Goal: Information Seeking & Learning: Check status

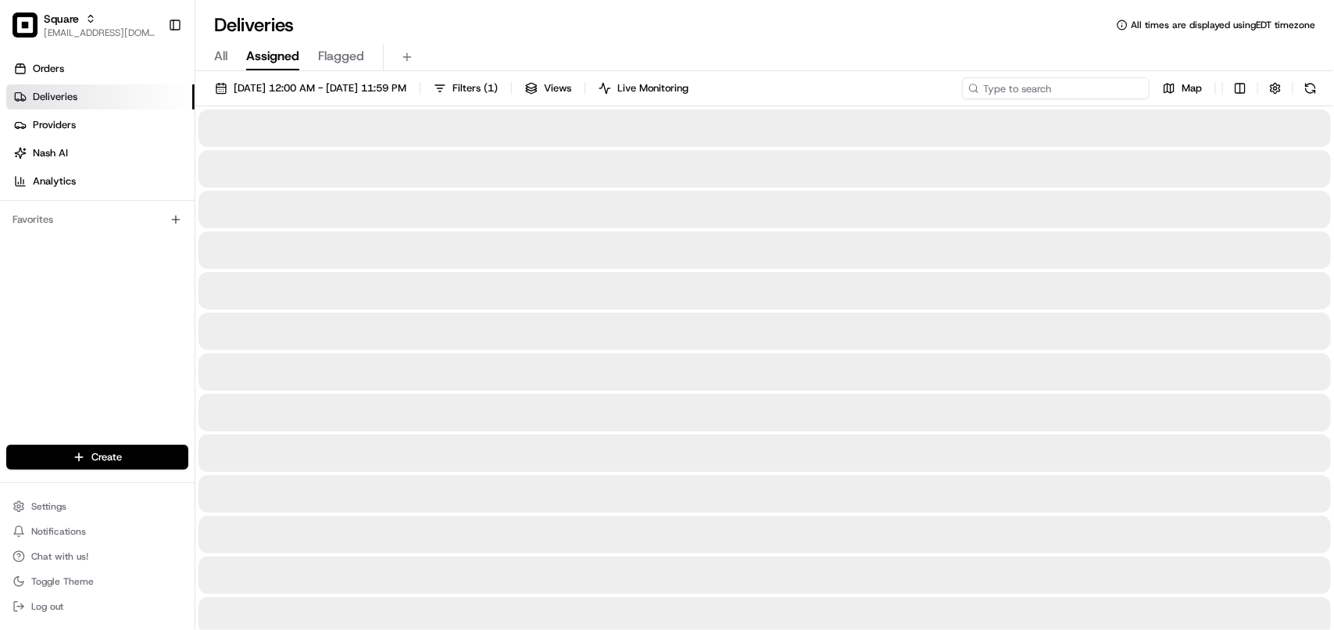
click at [1118, 77] on input at bounding box center [1056, 88] width 188 height 22
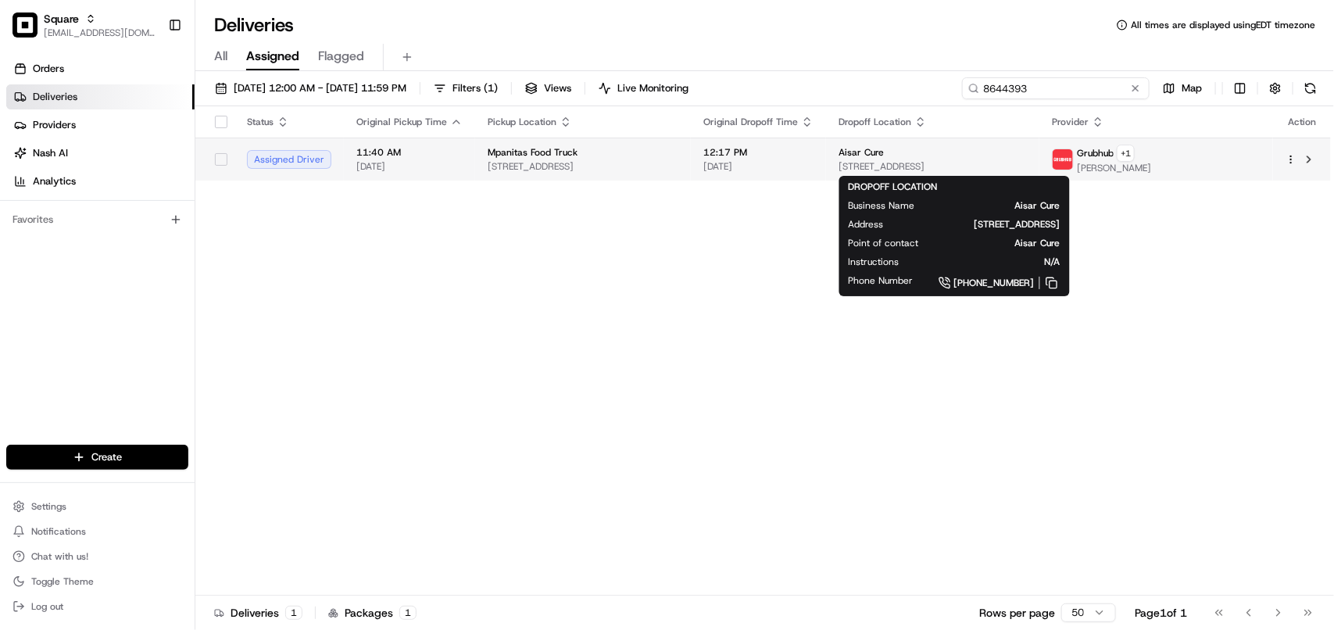
type input "8644393"
click at [968, 160] on span "[STREET_ADDRESS]" at bounding box center [933, 166] width 188 height 13
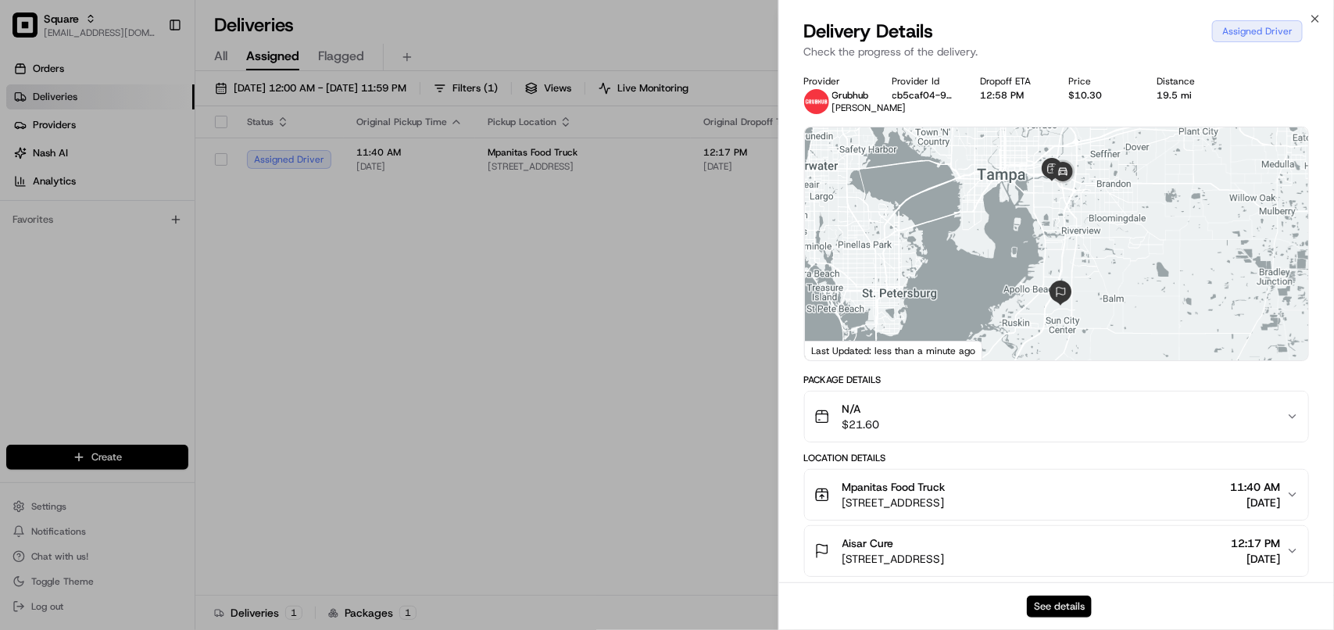
click at [1051, 602] on button "See details" at bounding box center [1059, 607] width 65 height 22
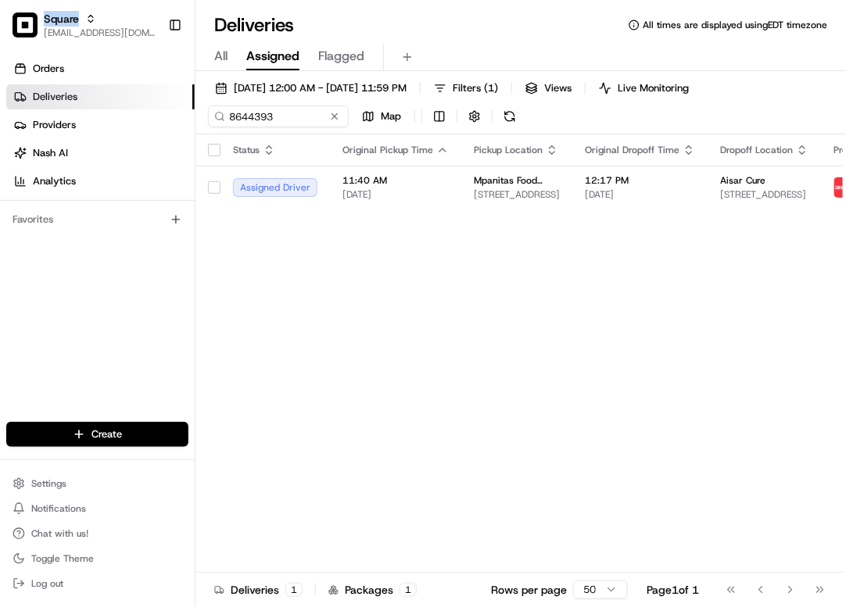
click at [63, 22] on span "Square" at bounding box center [61, 19] width 35 height 16
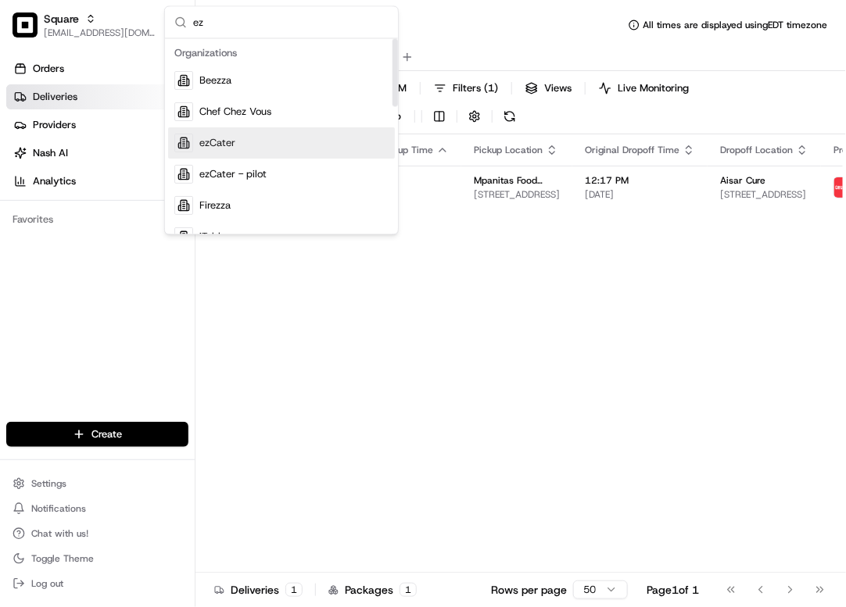
type input "ez"
click at [297, 149] on div "ezCater" at bounding box center [281, 143] width 227 height 31
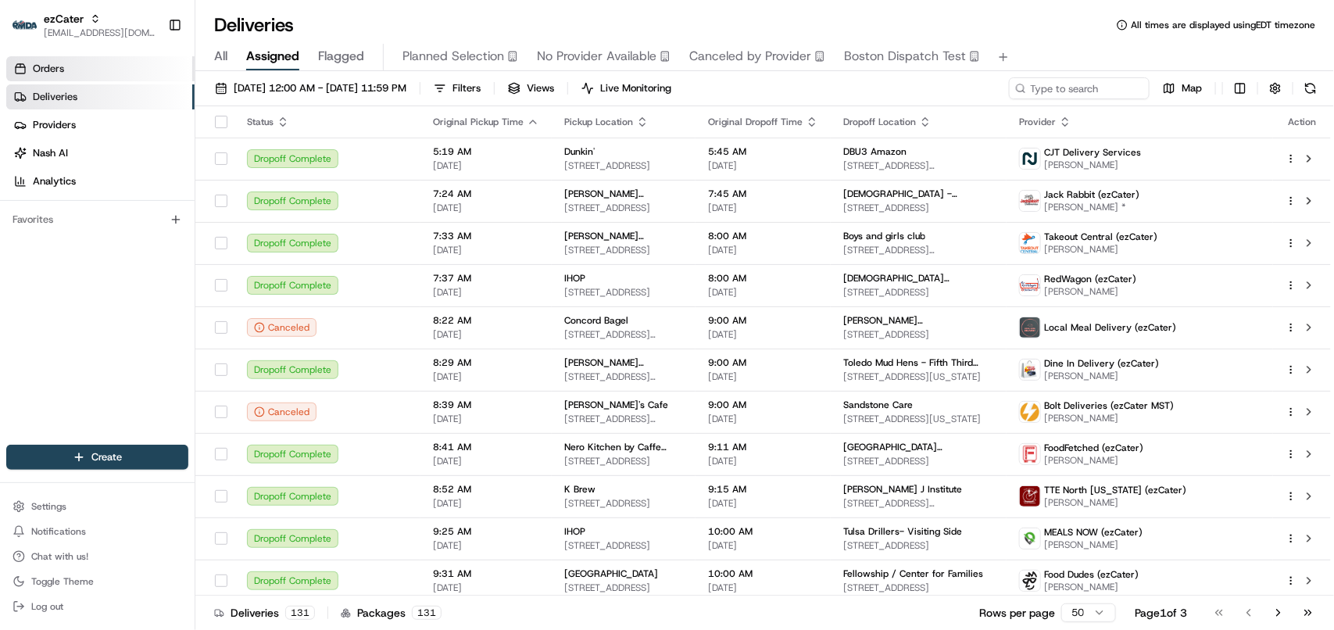
click at [25, 78] on link "Orders" at bounding box center [100, 68] width 188 height 25
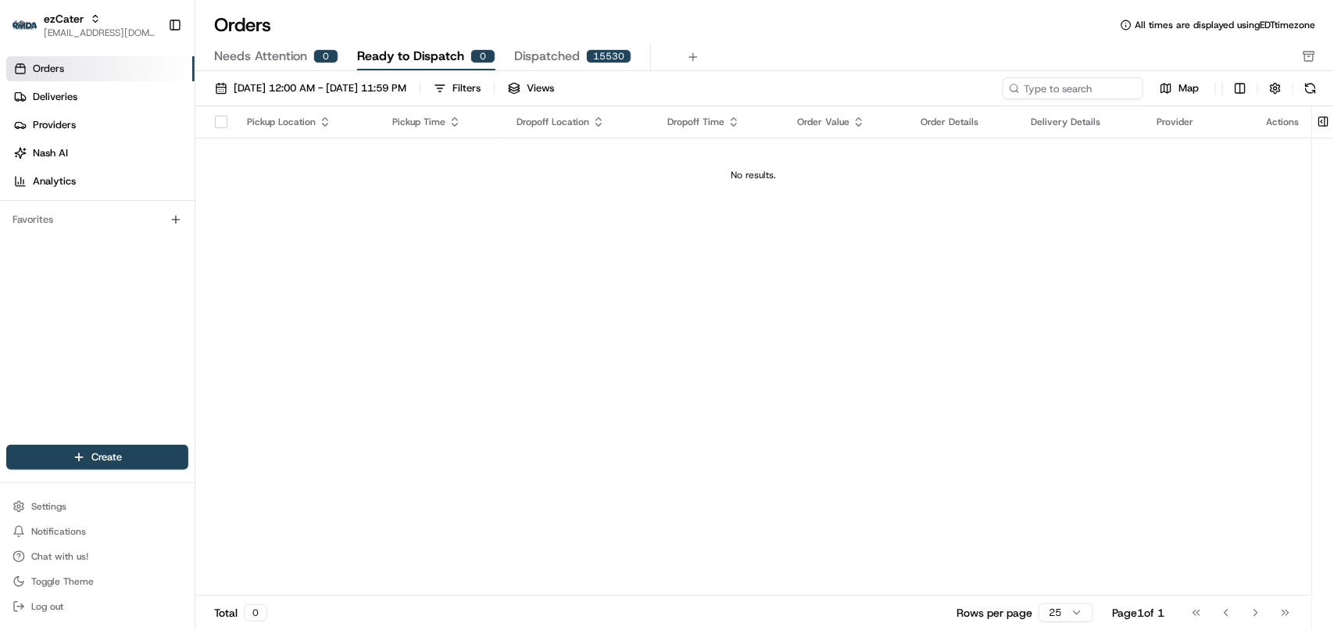
click at [268, 60] on span "Needs Attention" at bounding box center [260, 56] width 93 height 19
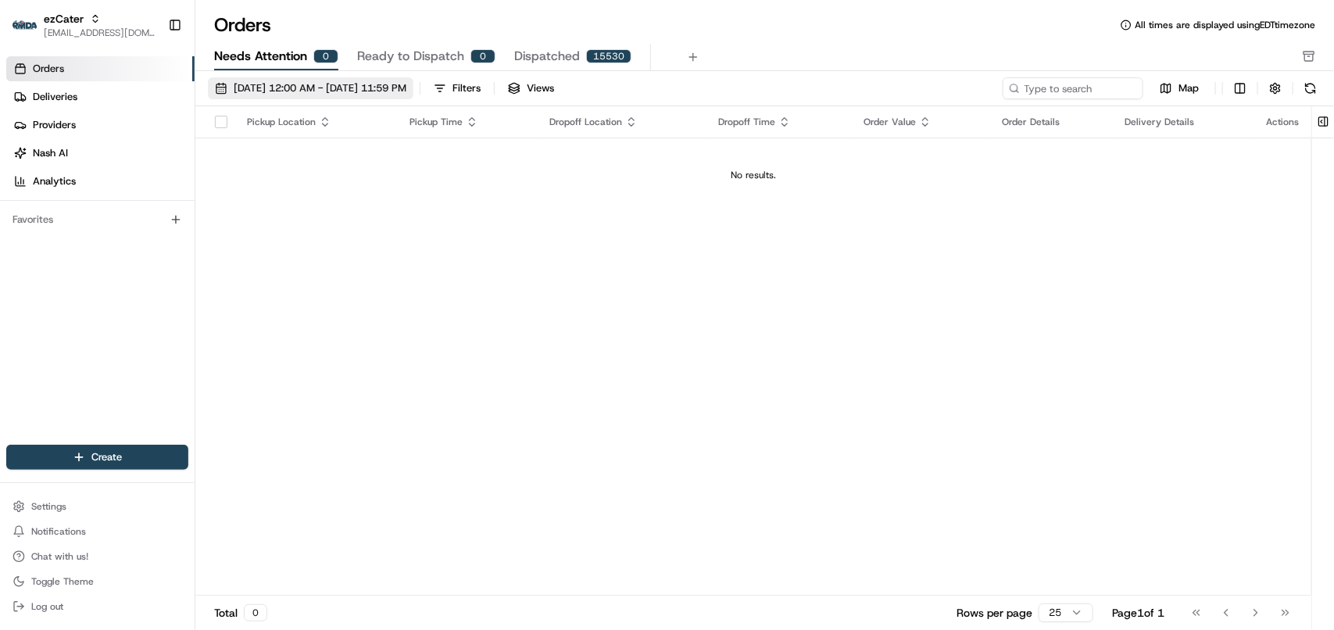
click at [274, 90] on span "08/01/2025 12:00 AM - 08/31/2025 11:59 PM" at bounding box center [320, 88] width 173 height 14
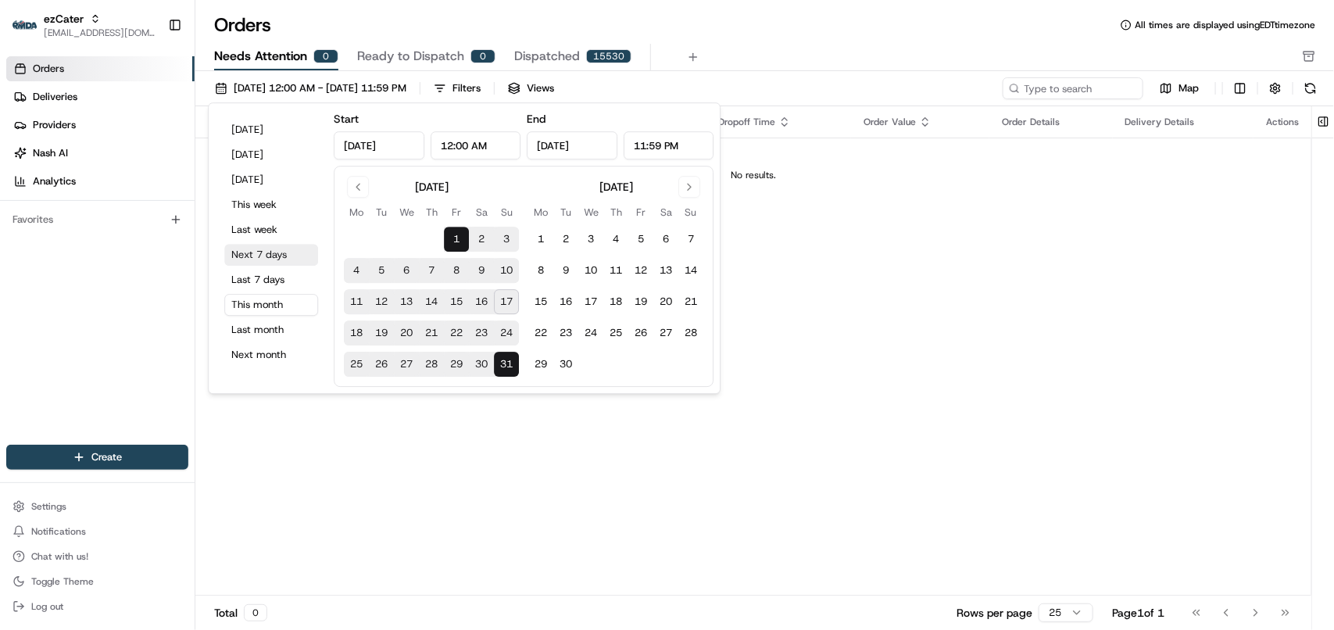
click at [272, 252] on button "Next 7 days" at bounding box center [271, 255] width 94 height 22
type input "Aug 17, 2025"
type input "Aug 24, 2025"
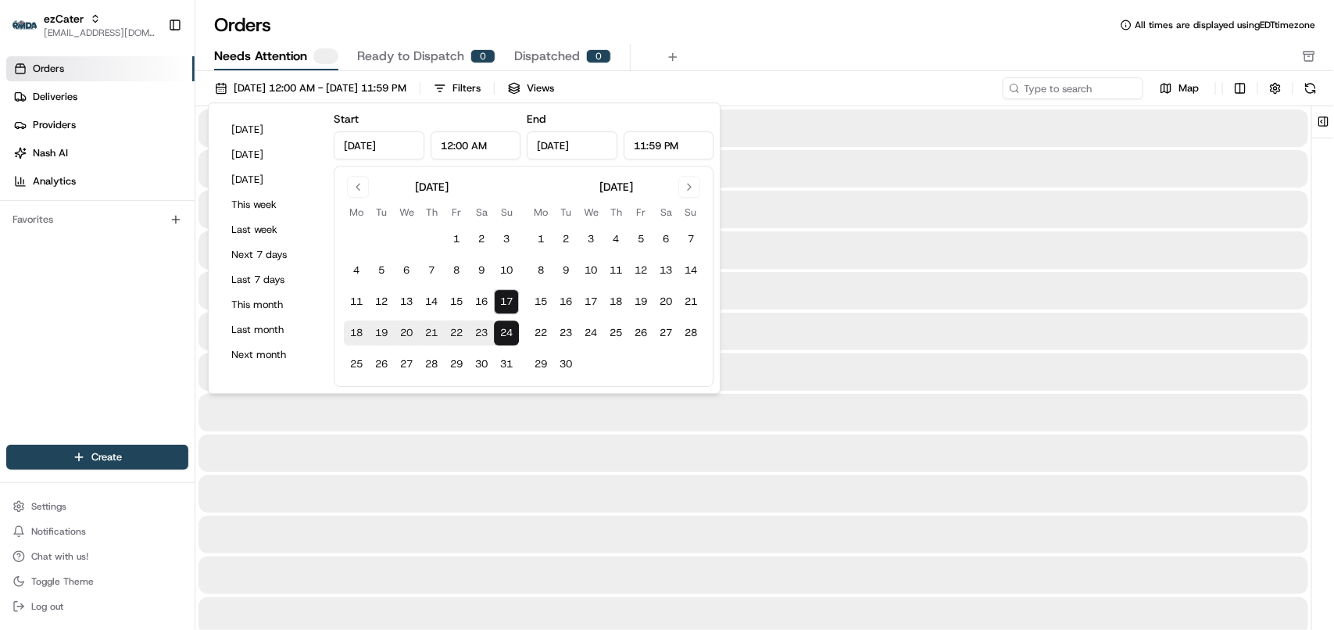
click at [869, 317] on div at bounding box center [754, 332] width 1110 height 38
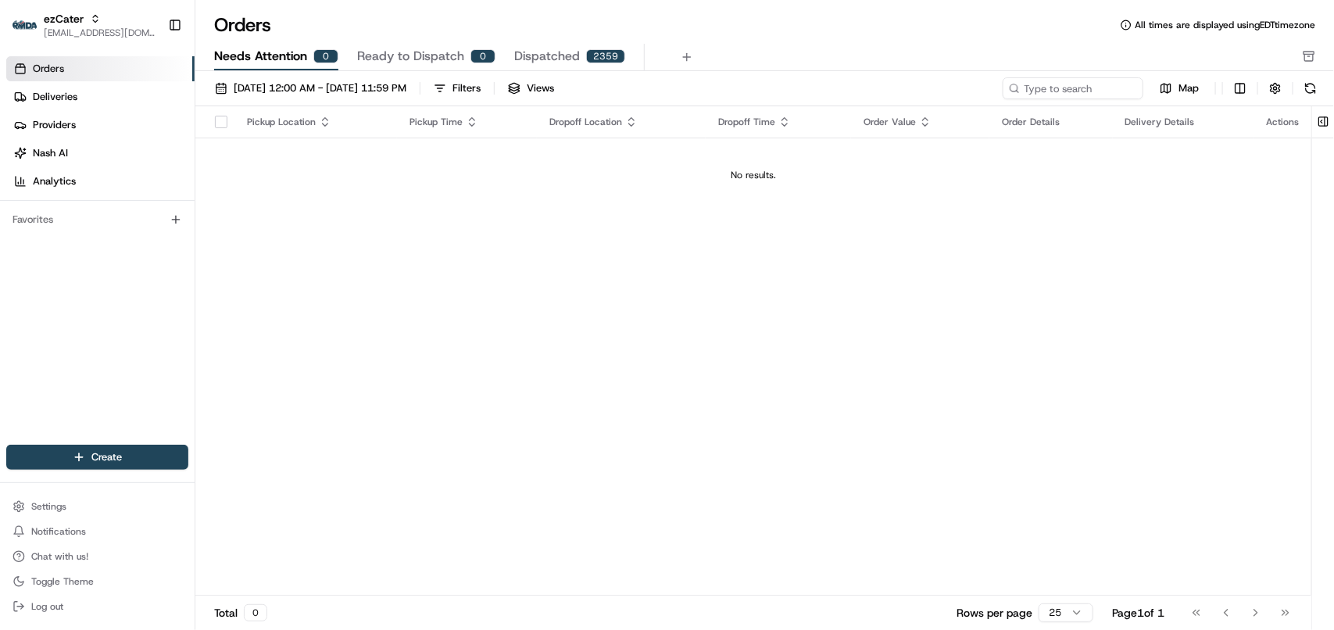
click at [68, 45] on div "ezCater avaldez@nashhelp.com Toggle Sidebar" at bounding box center [97, 25] width 195 height 50
click at [70, 33] on span "[EMAIL_ADDRESS][DOMAIN_NAME]" at bounding box center [100, 33] width 112 height 13
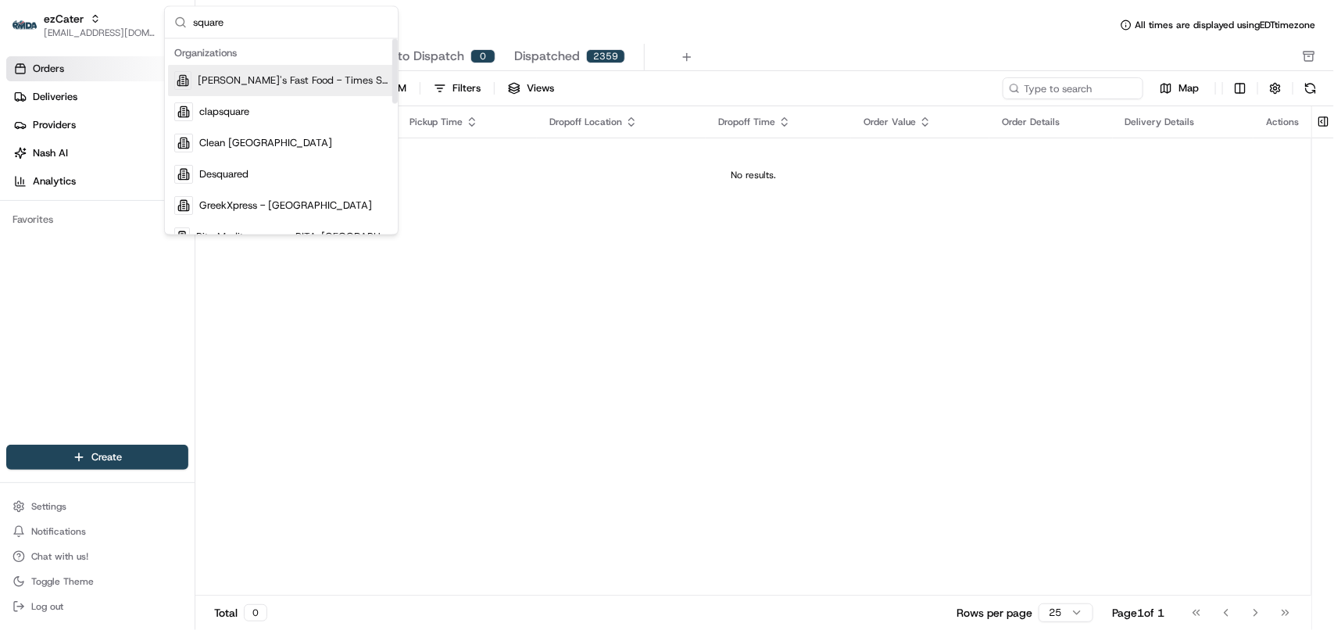
type input "square"
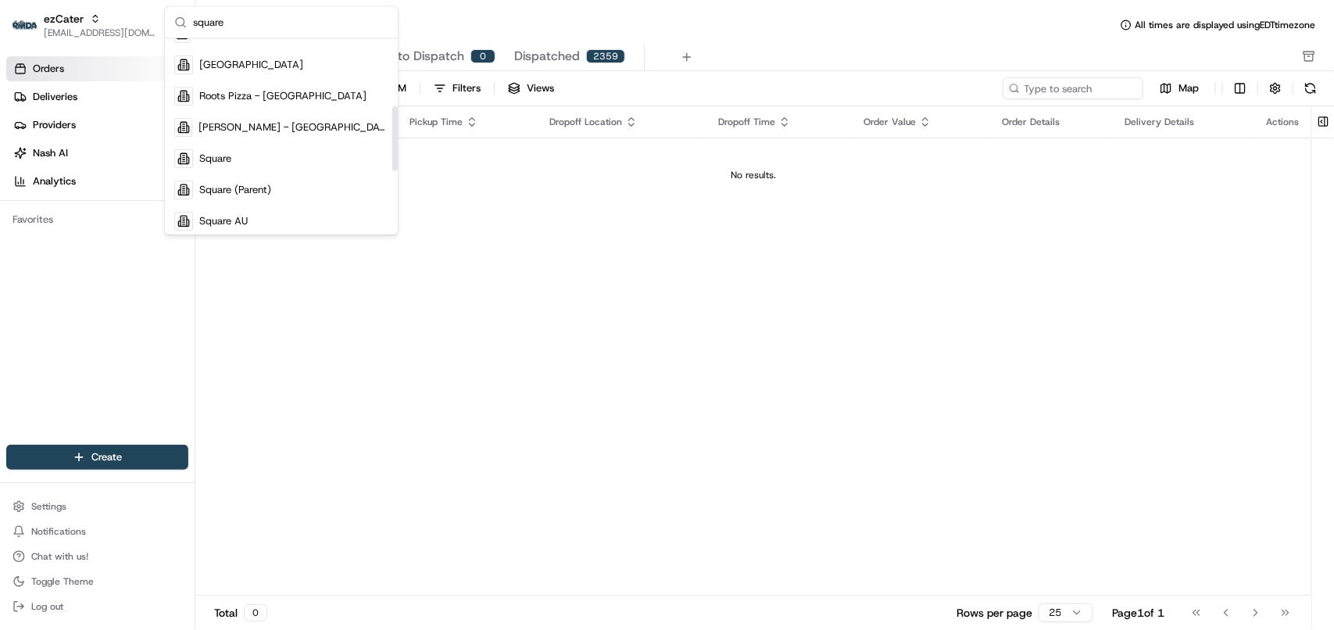
drag, startPoint x: 397, startPoint y: 90, endPoint x: 391, endPoint y: 148, distance: 59.0
click at [392, 148] on div "Suggestions" at bounding box center [394, 138] width 5 height 65
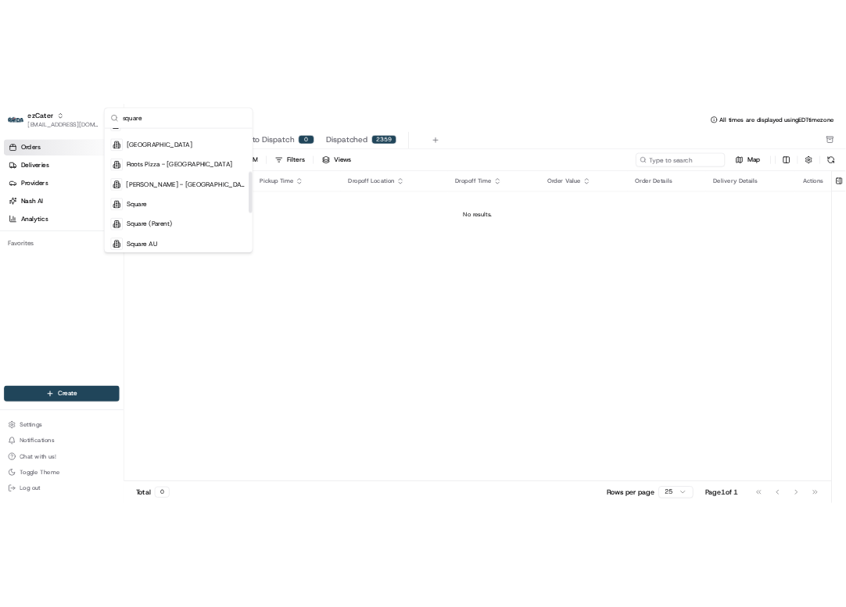
scroll to position [207, 0]
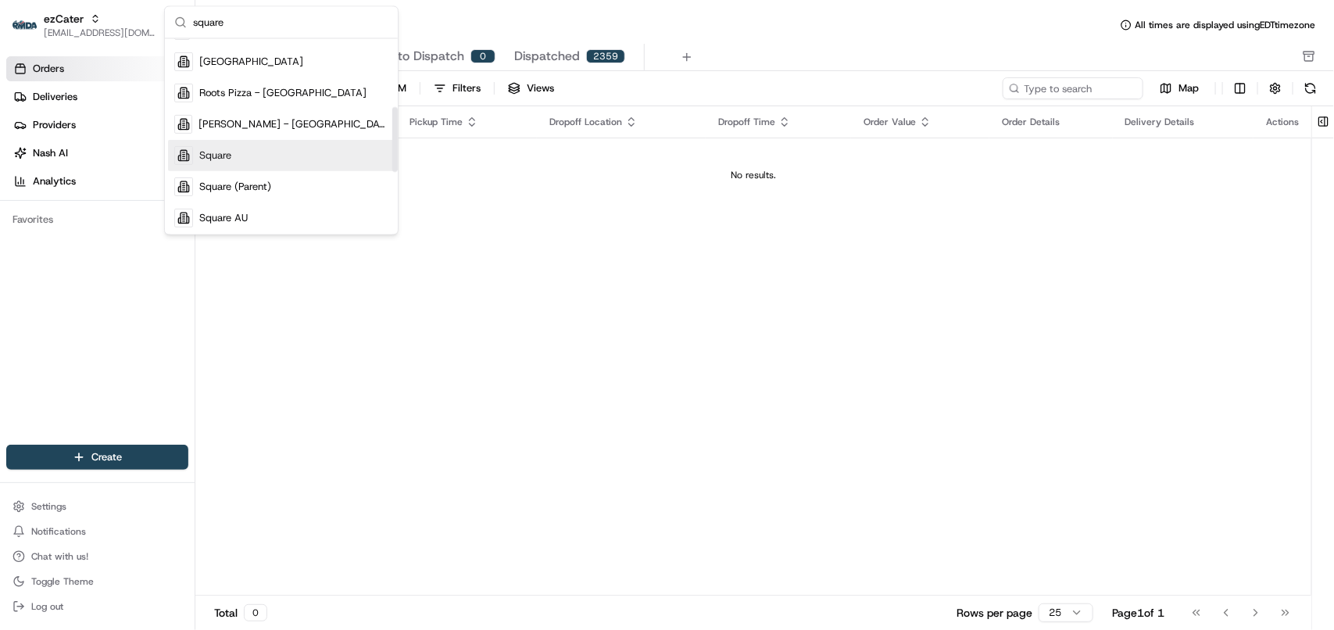
click at [320, 155] on div "Square" at bounding box center [281, 155] width 227 height 31
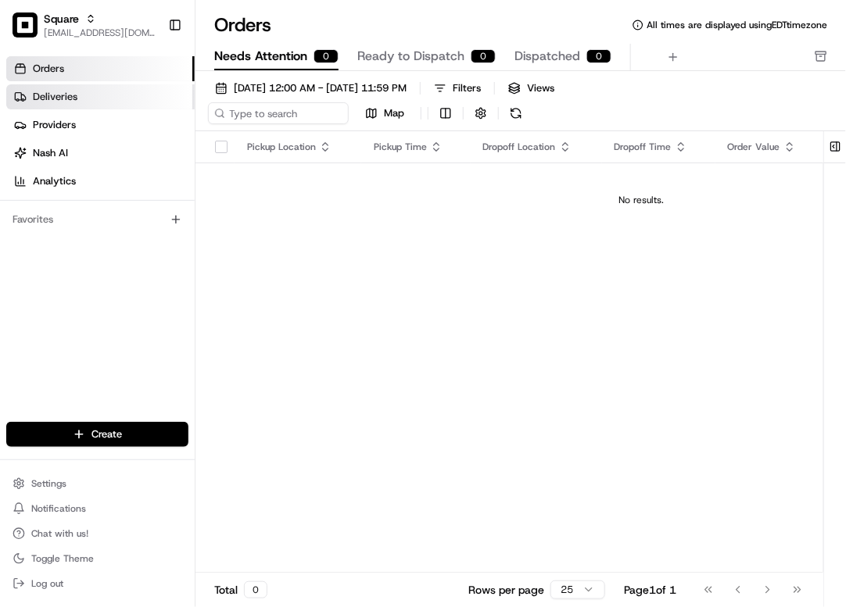
click at [65, 98] on span "Deliveries" at bounding box center [55, 97] width 45 height 14
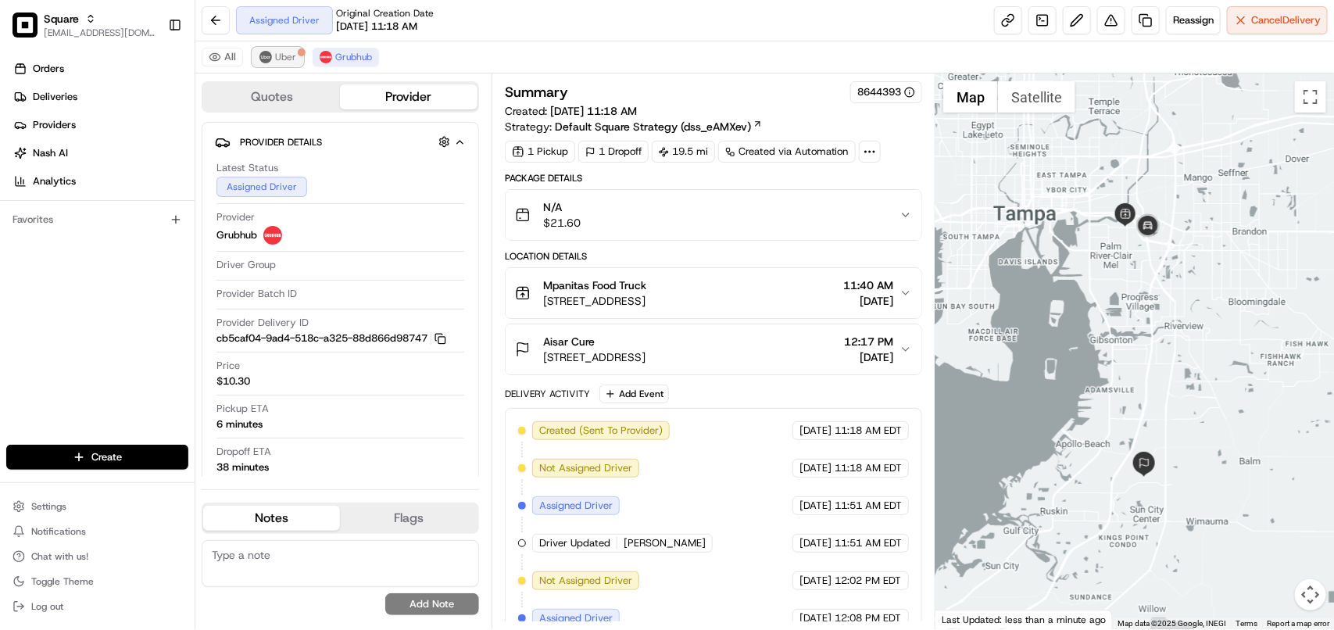
click at [282, 56] on span "Uber" at bounding box center [285, 57] width 21 height 13
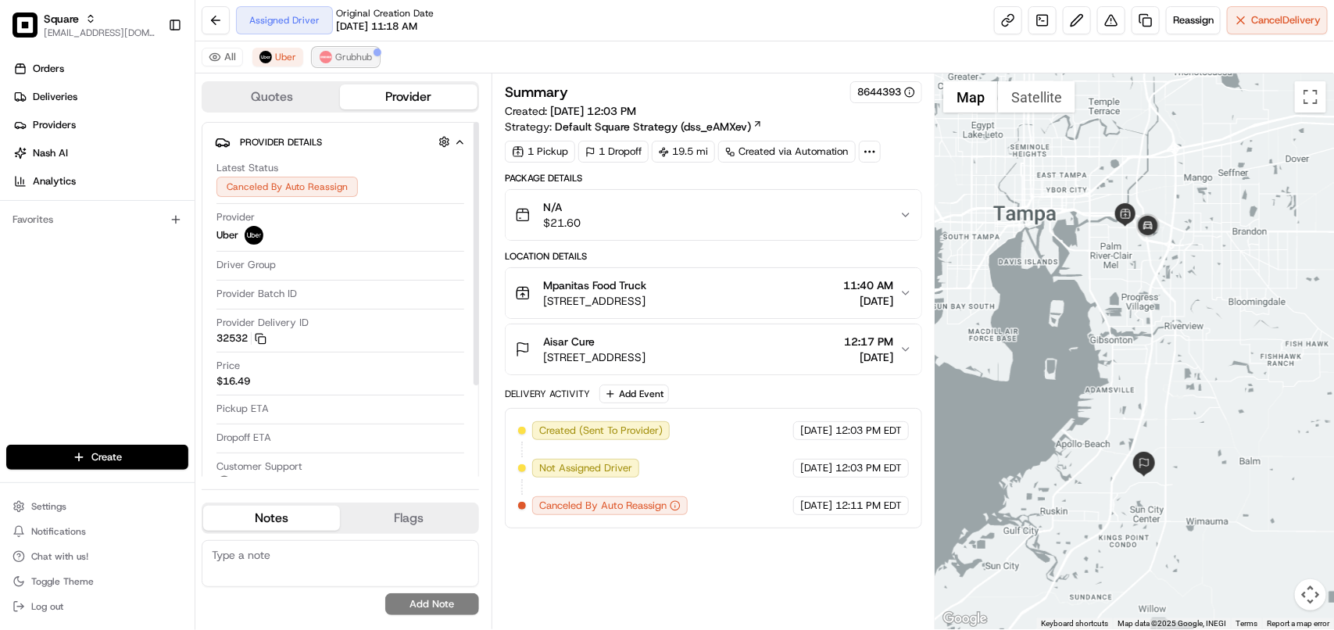
click at [345, 61] on span "Grubhub" at bounding box center [353, 57] width 37 height 13
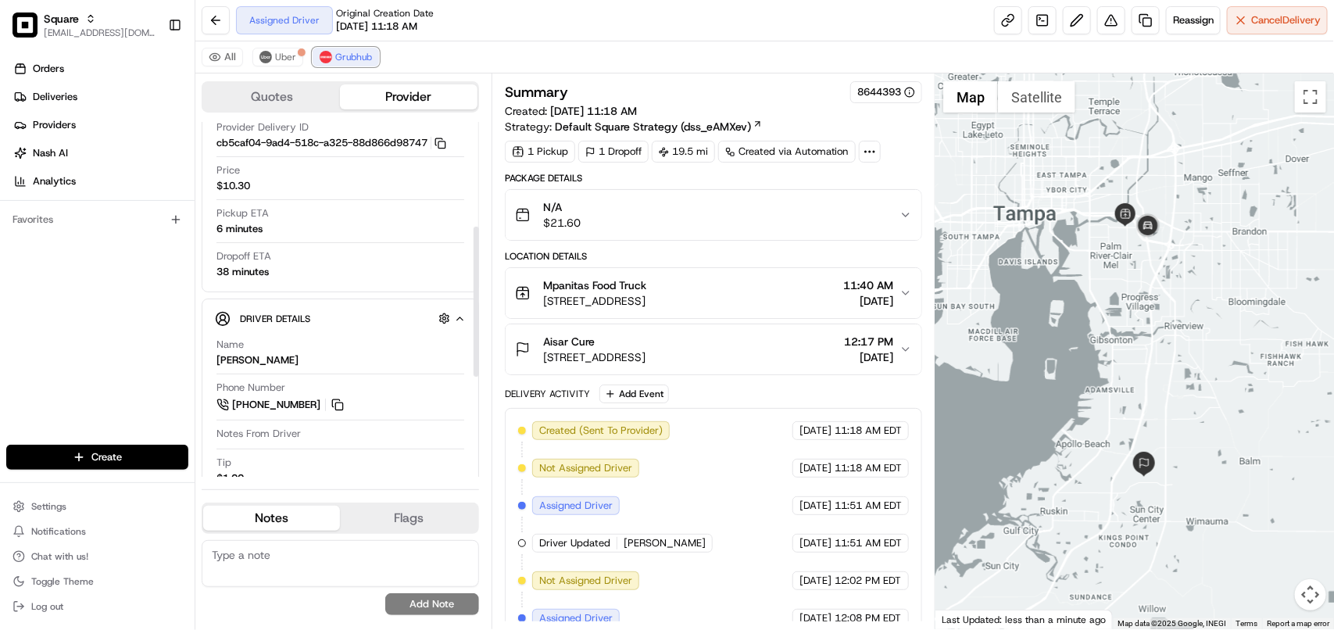
scroll to position [293, 0]
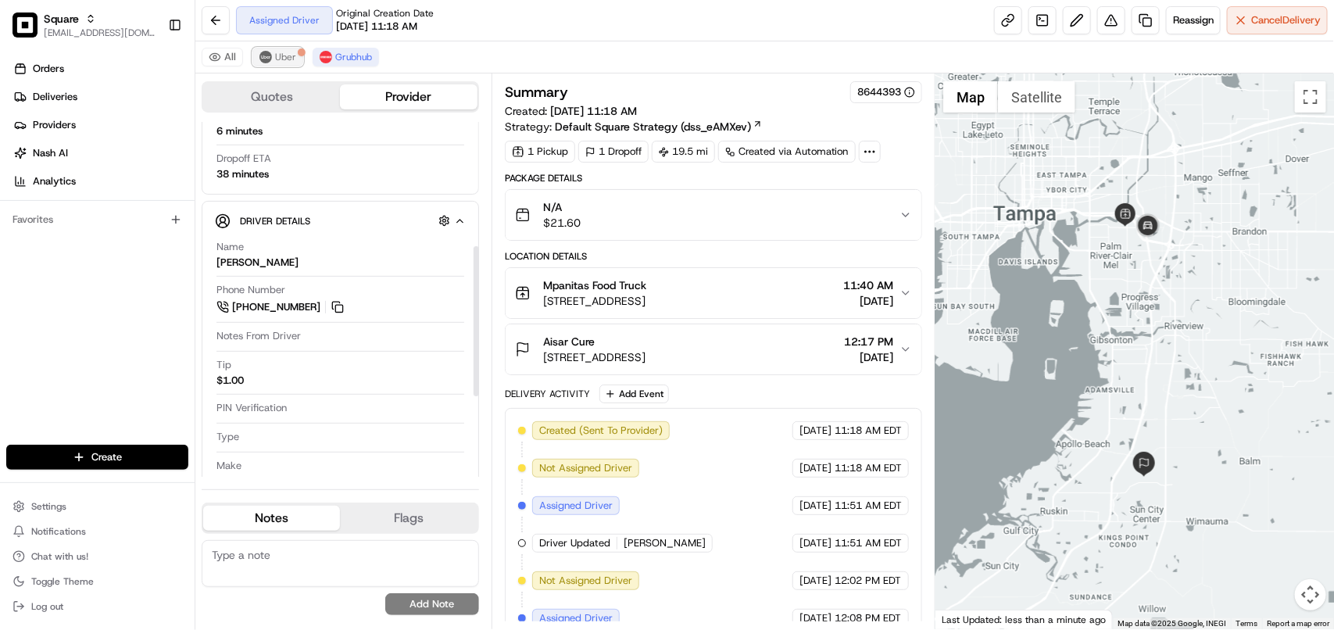
click at [288, 66] on button "Uber" at bounding box center [277, 57] width 51 height 19
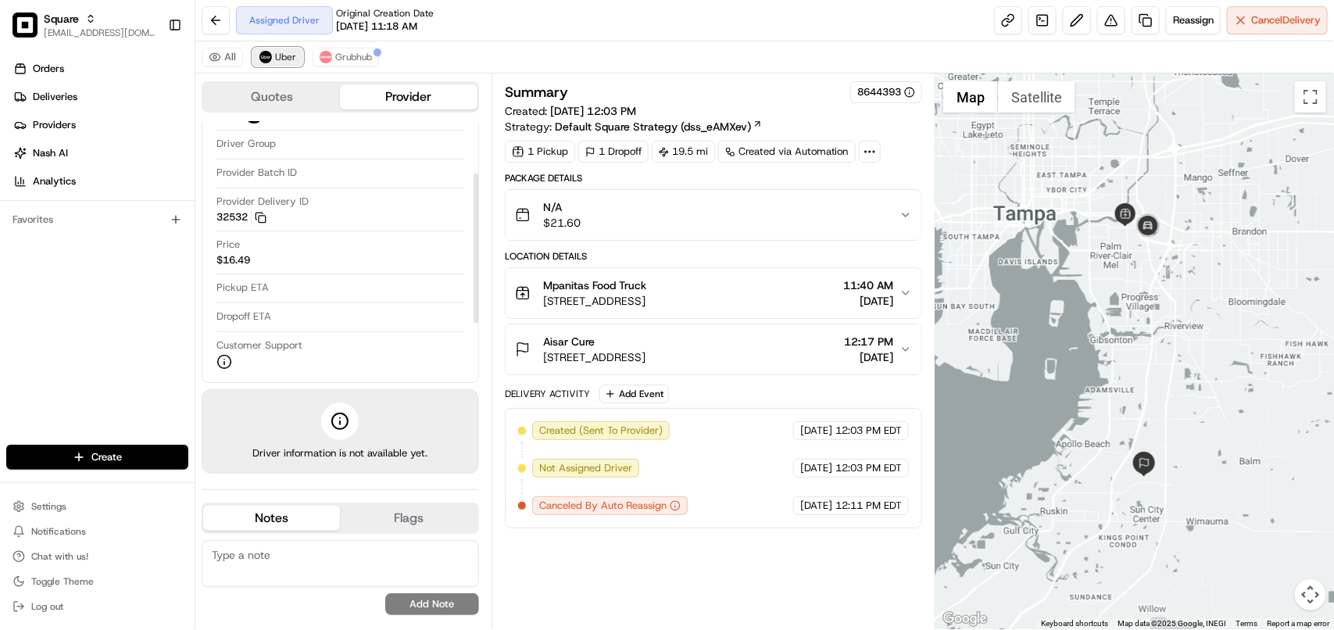
scroll to position [121, 0]
click at [336, 61] on span "Grubhub" at bounding box center [353, 57] width 37 height 13
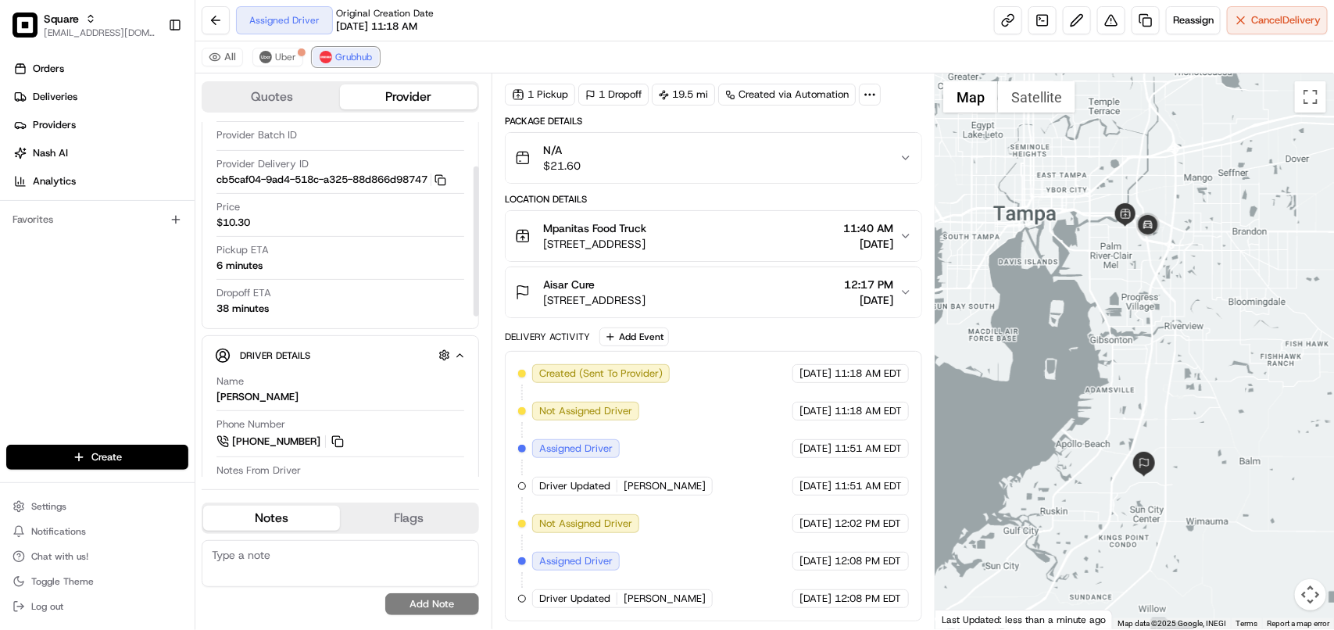
scroll to position [98, 0]
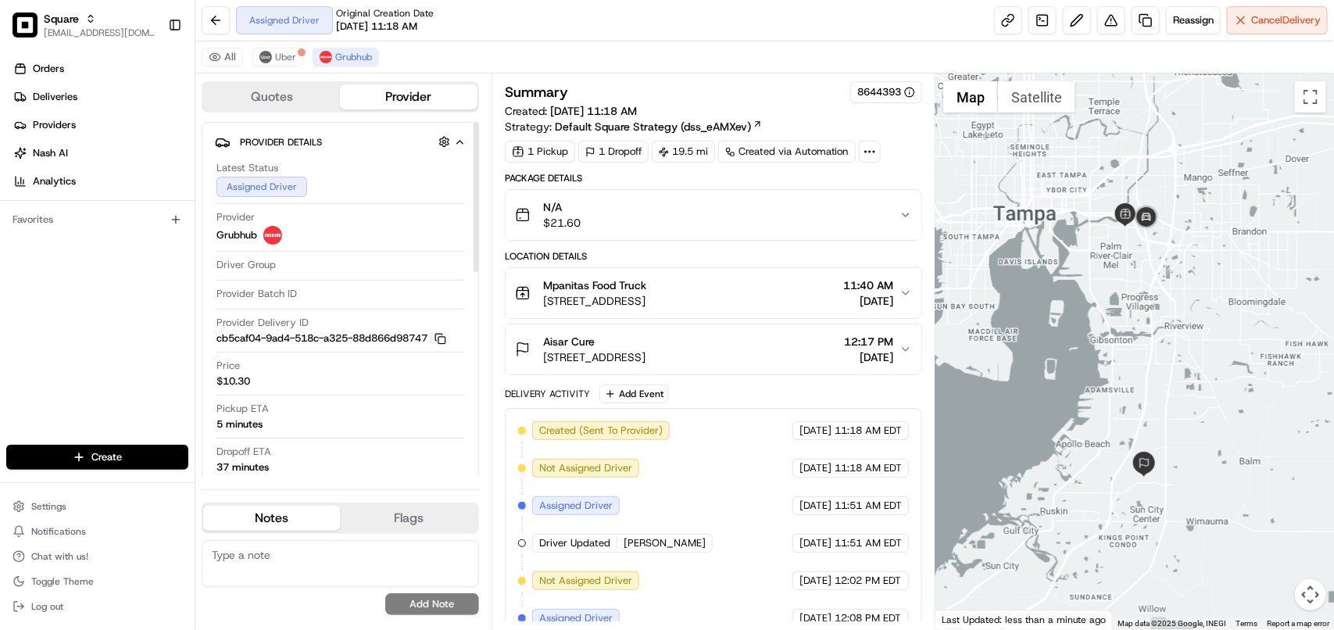
click at [672, 43] on div "All Uber Grubhub" at bounding box center [764, 57] width 1139 height 32
click at [846, 360] on span "[DATE]" at bounding box center [868, 357] width 49 height 16
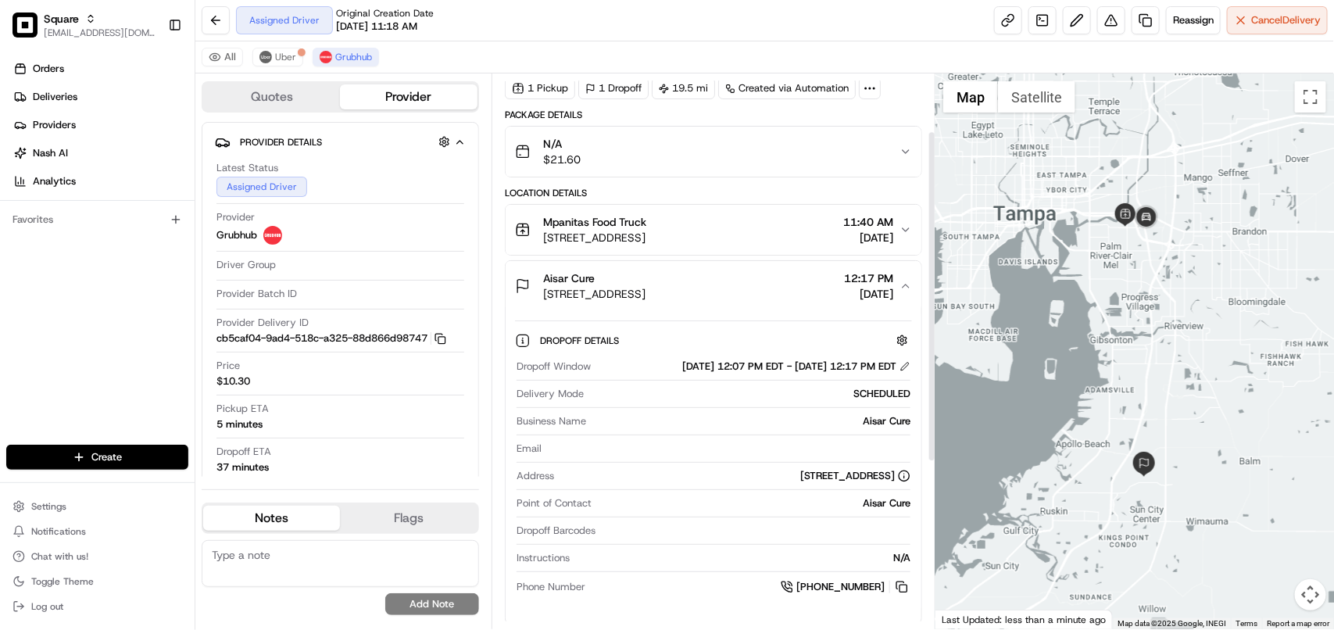
scroll to position [98, 0]
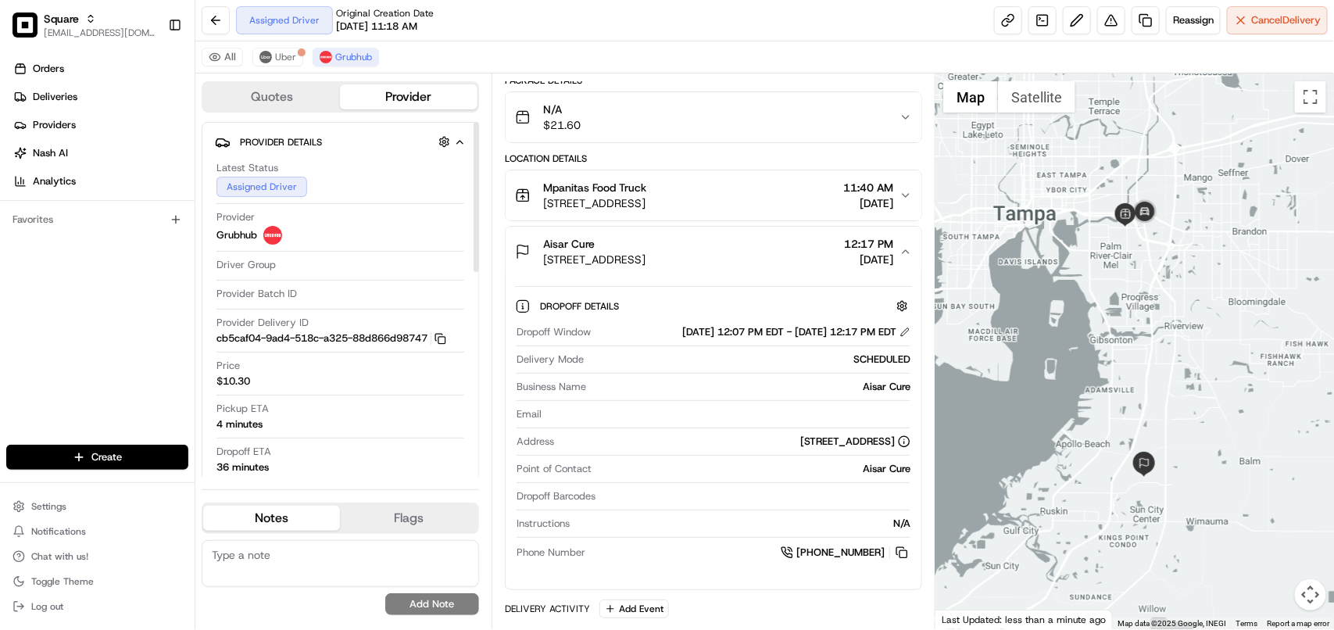
click at [371, 567] on textarea at bounding box center [340, 563] width 277 height 47
paste textarea "**Caller Information: Merchant **Reason for calling: Driver's info. **Resolutio…"
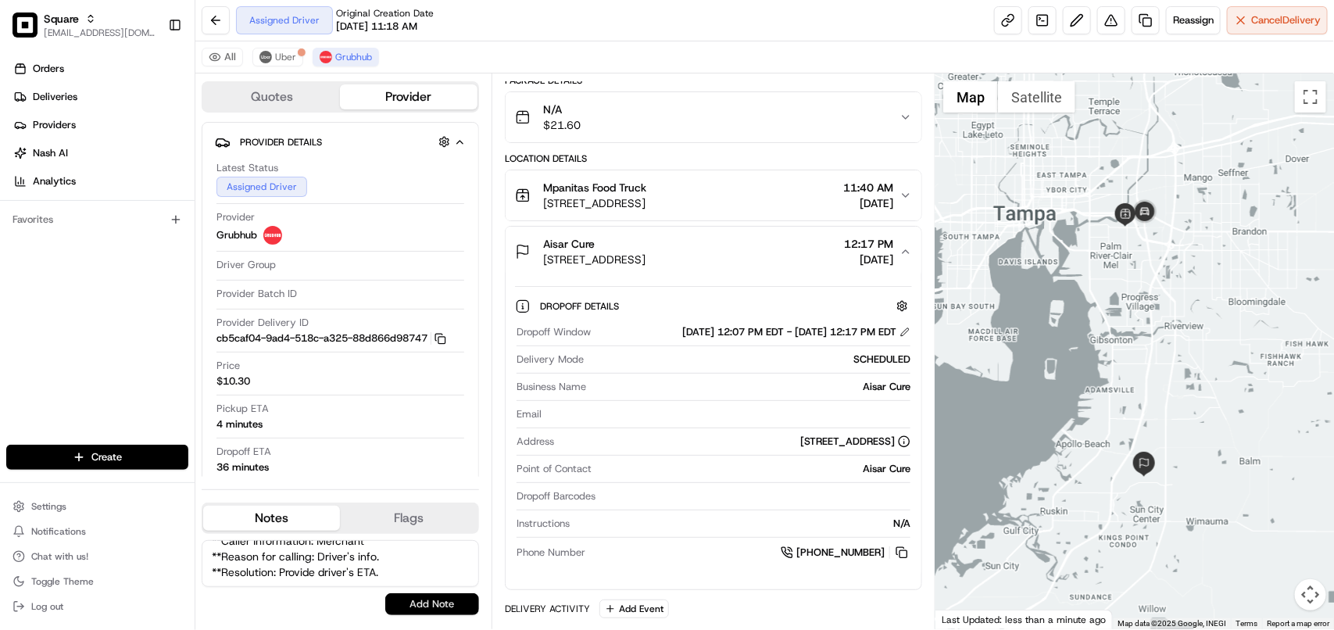
type textarea "**Caller Information: Merchant **Reason for calling: Driver's info. **Resolutio…"
click at [395, 602] on button "Add Note" at bounding box center [432, 604] width 94 height 22
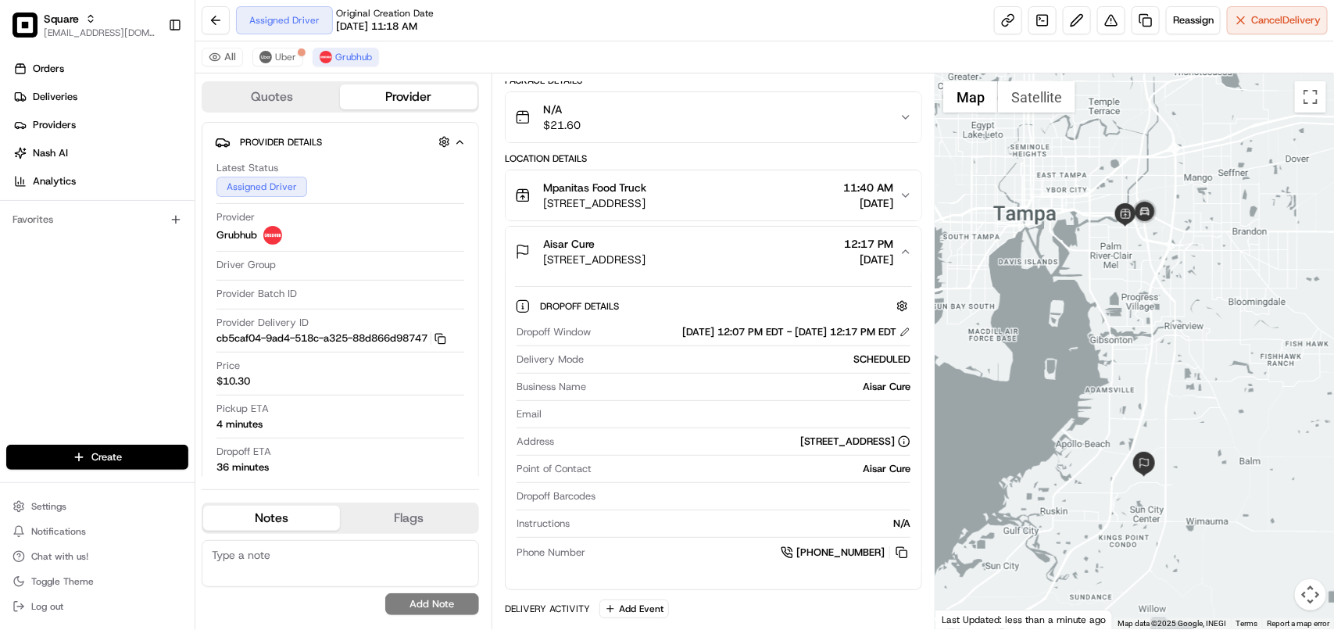
scroll to position [0, 0]
